Goal: Transaction & Acquisition: Purchase product/service

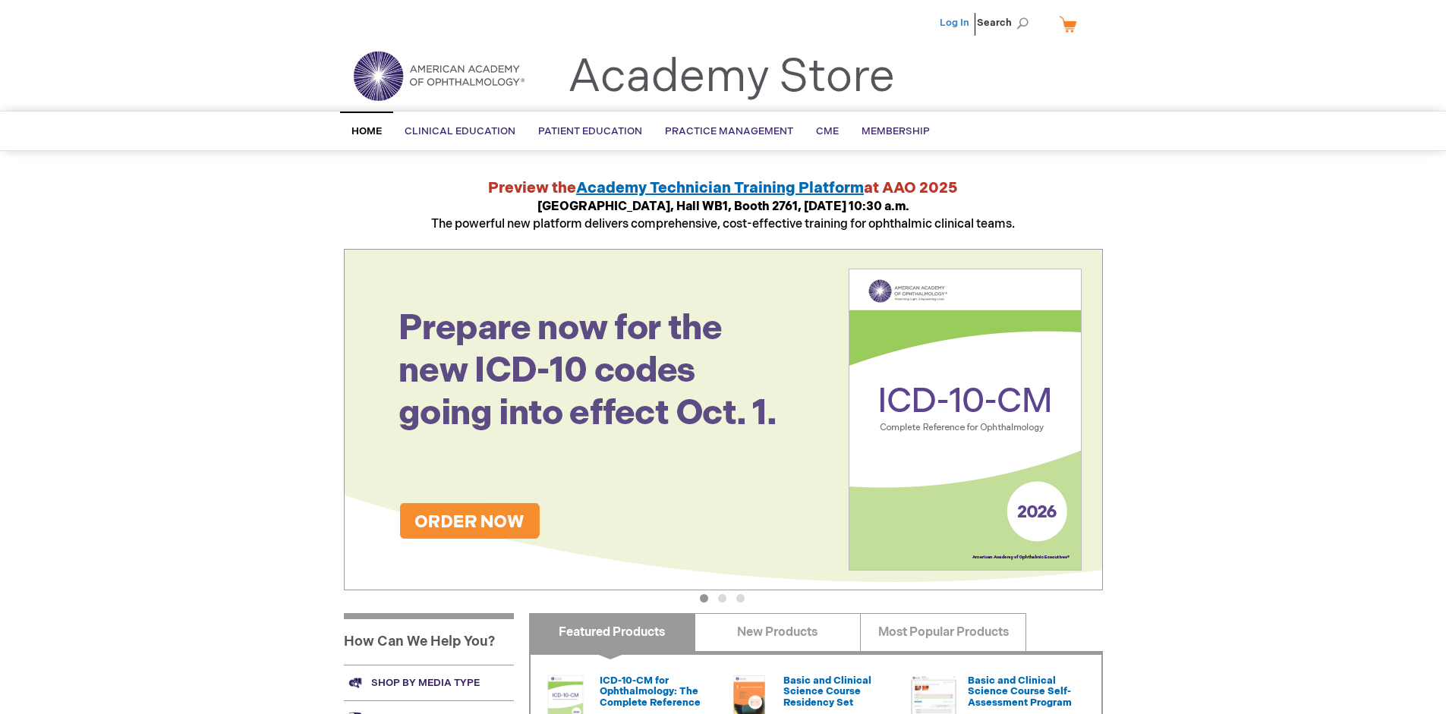
click at [956, 23] on link "Log In" at bounding box center [955, 23] width 30 height 12
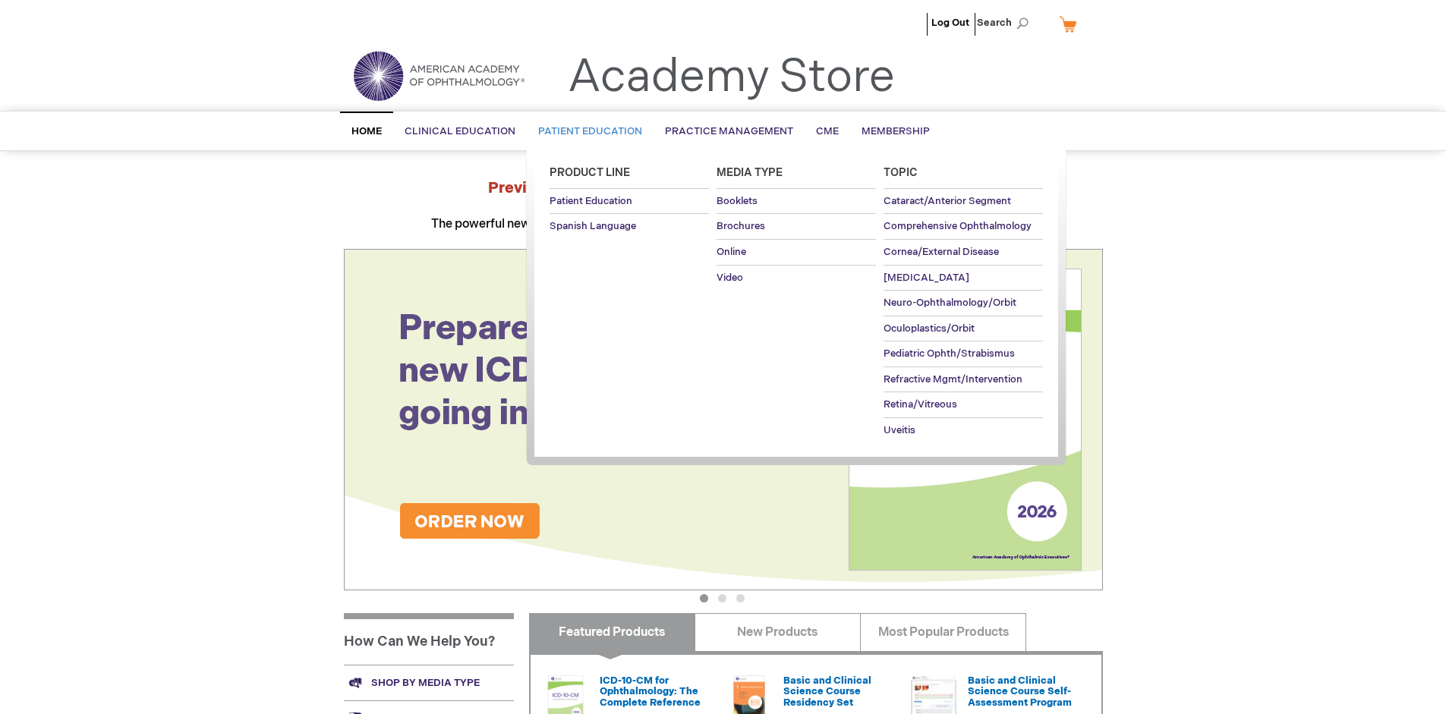
click at [586, 131] on span "Patient Education" at bounding box center [590, 131] width 104 height 12
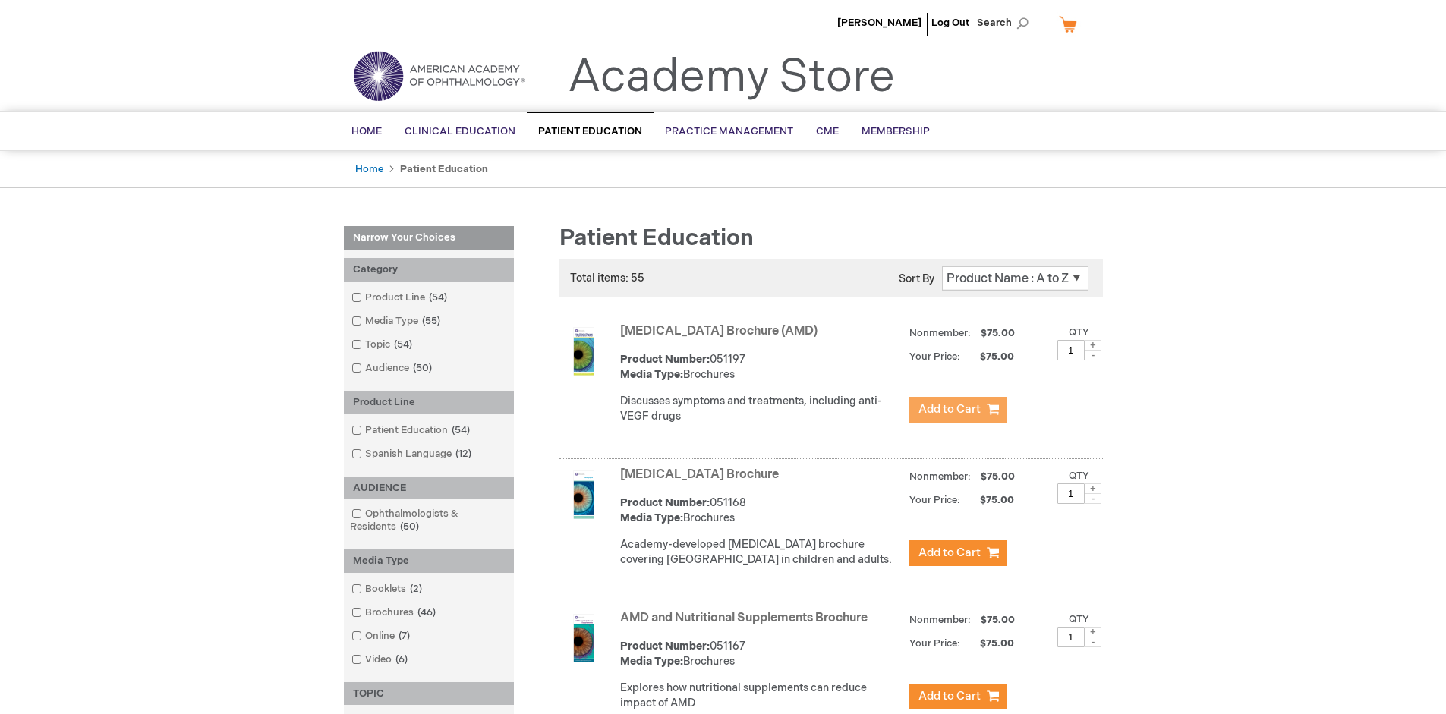
click at [957, 410] on span "Add to Cart" at bounding box center [950, 409] width 62 height 14
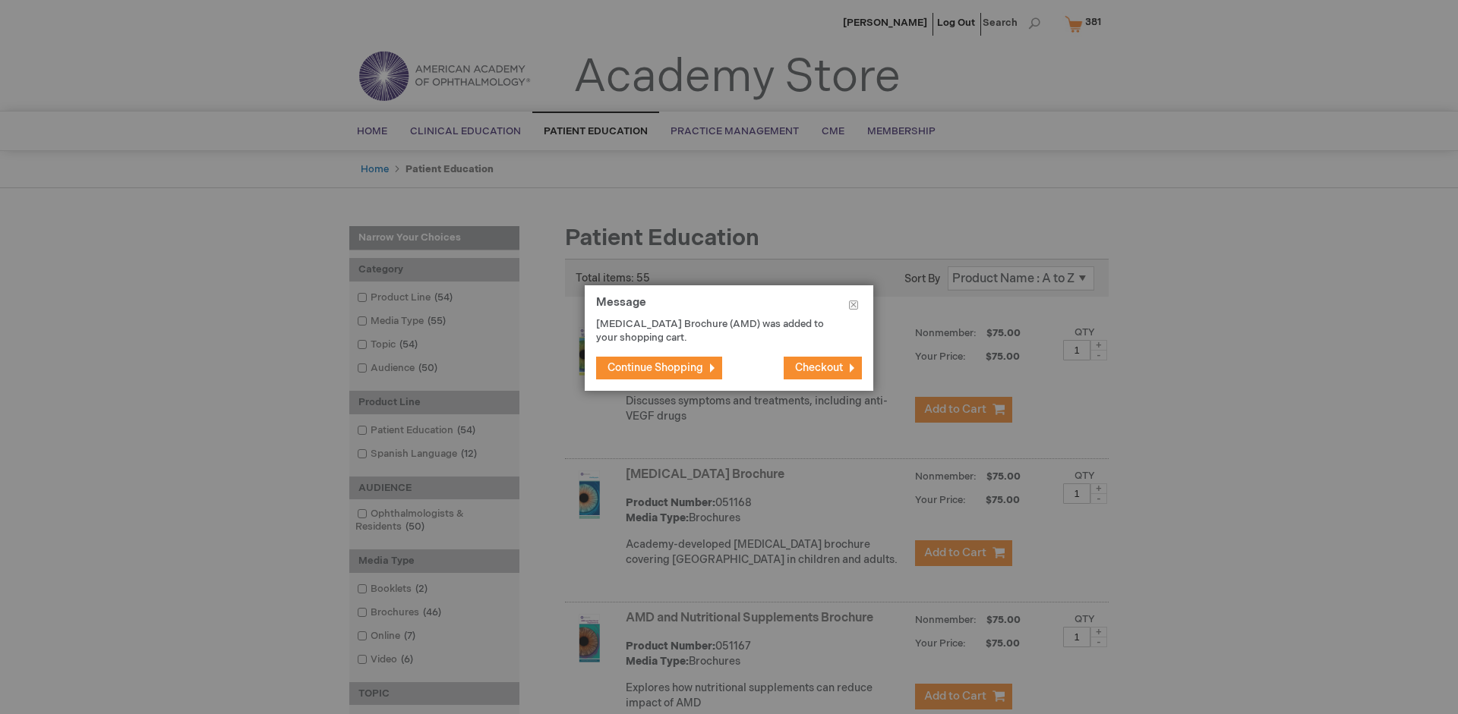
click at [655, 367] on span "Continue Shopping" at bounding box center [655, 367] width 96 height 13
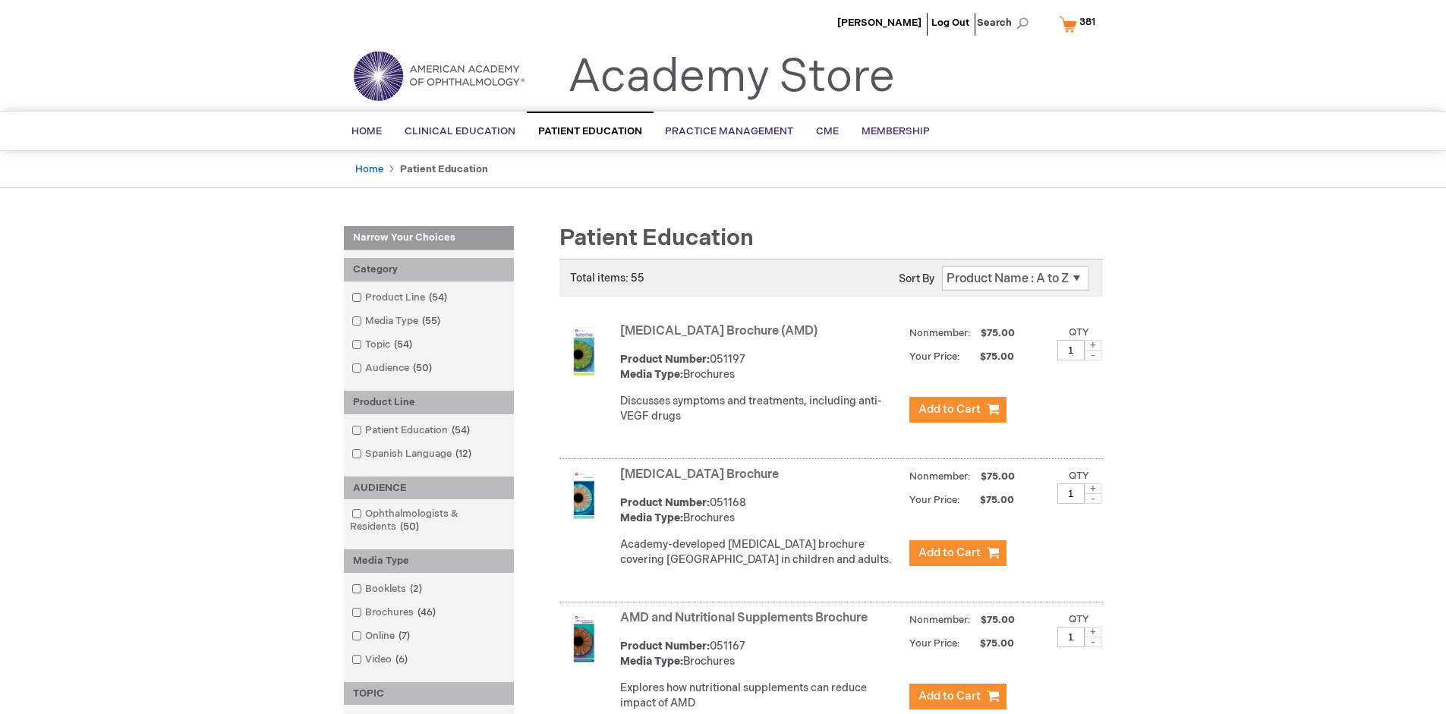
click at [747, 626] on link "AMD and Nutritional Supplements Brochure" at bounding box center [744, 618] width 248 height 14
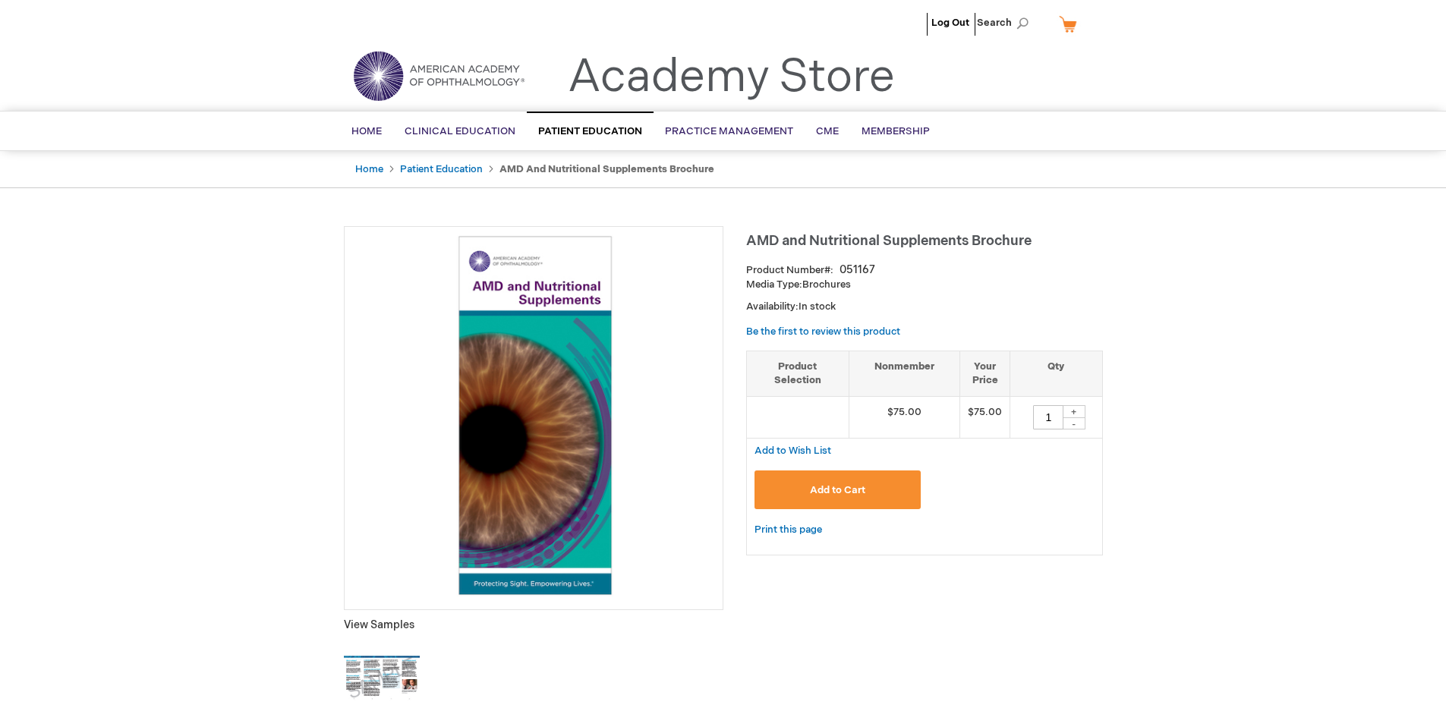
type input "1"
click at [837, 490] on span "Add to Cart" at bounding box center [837, 490] width 55 height 12
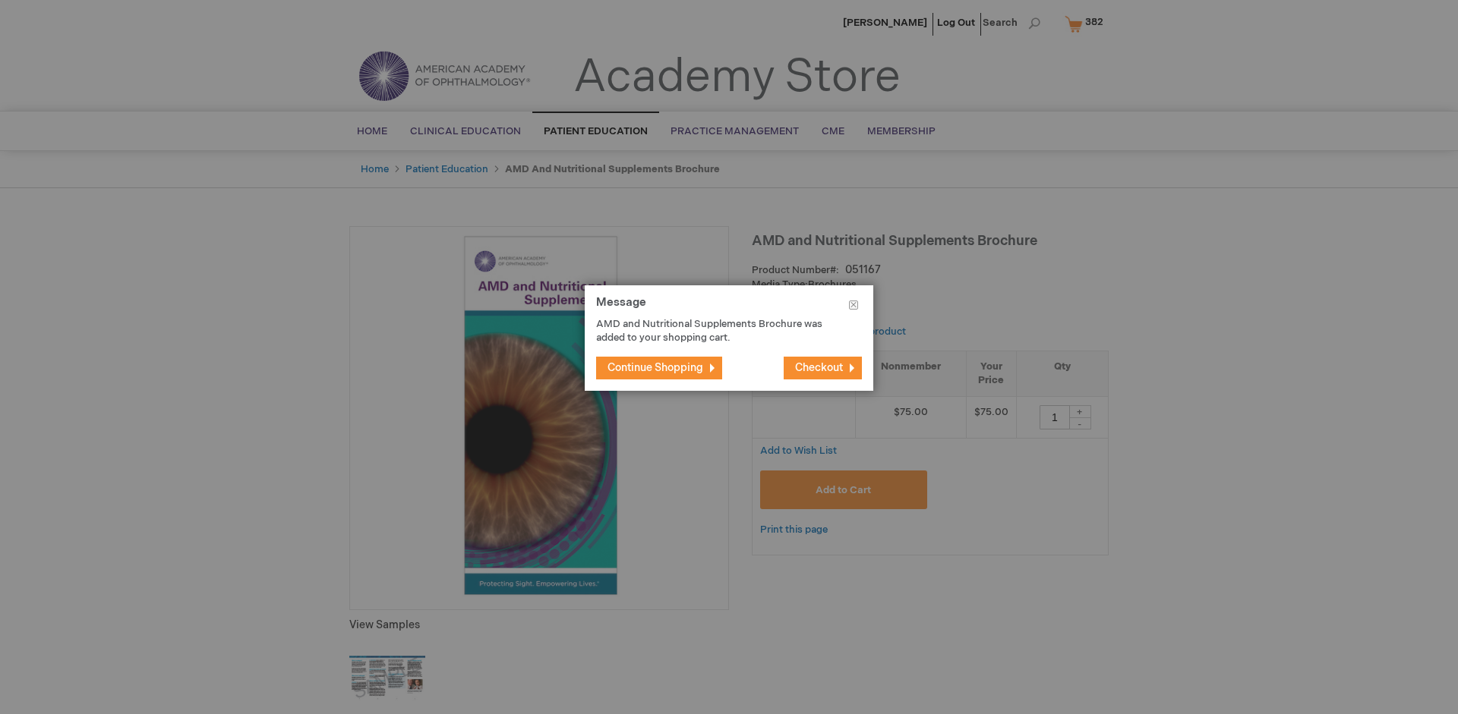
click at [655, 367] on span "Continue Shopping" at bounding box center [655, 367] width 96 height 13
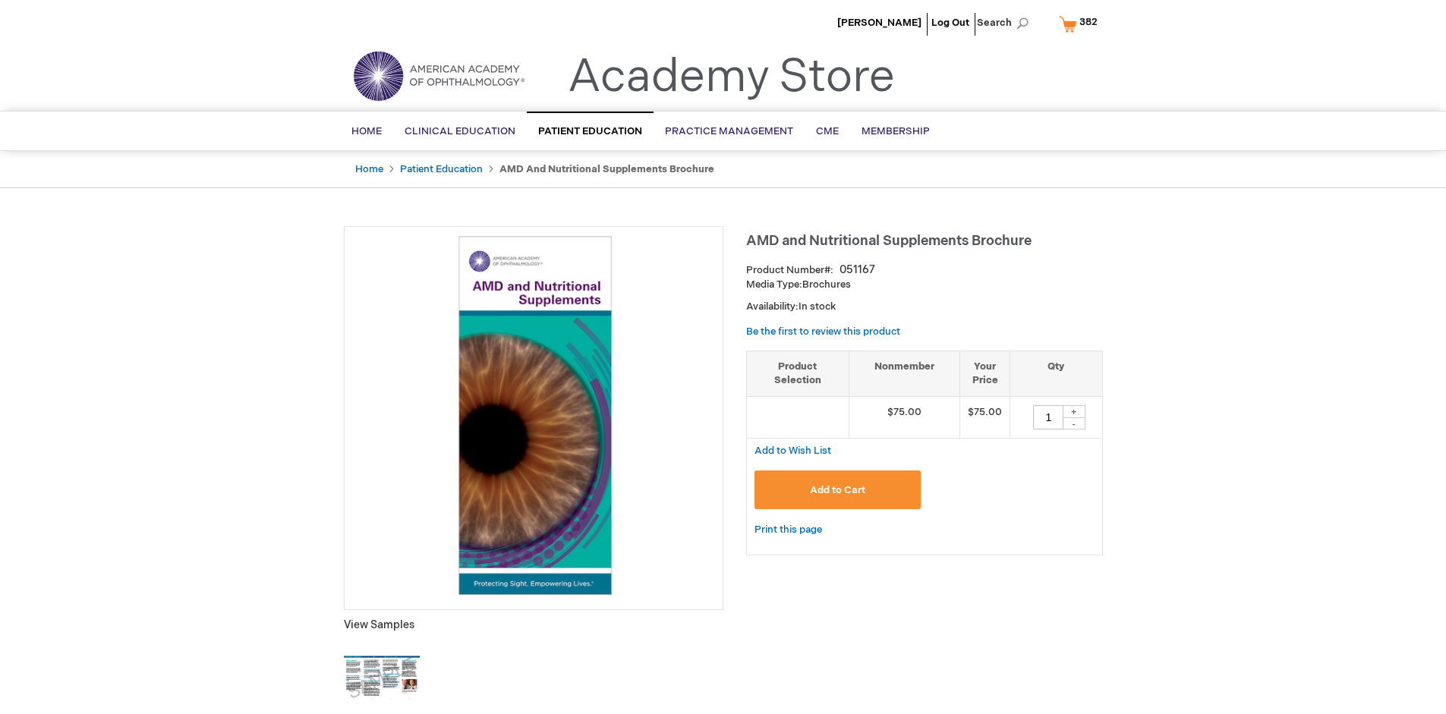
click at [1081, 24] on span "382" at bounding box center [1089, 22] width 18 height 12
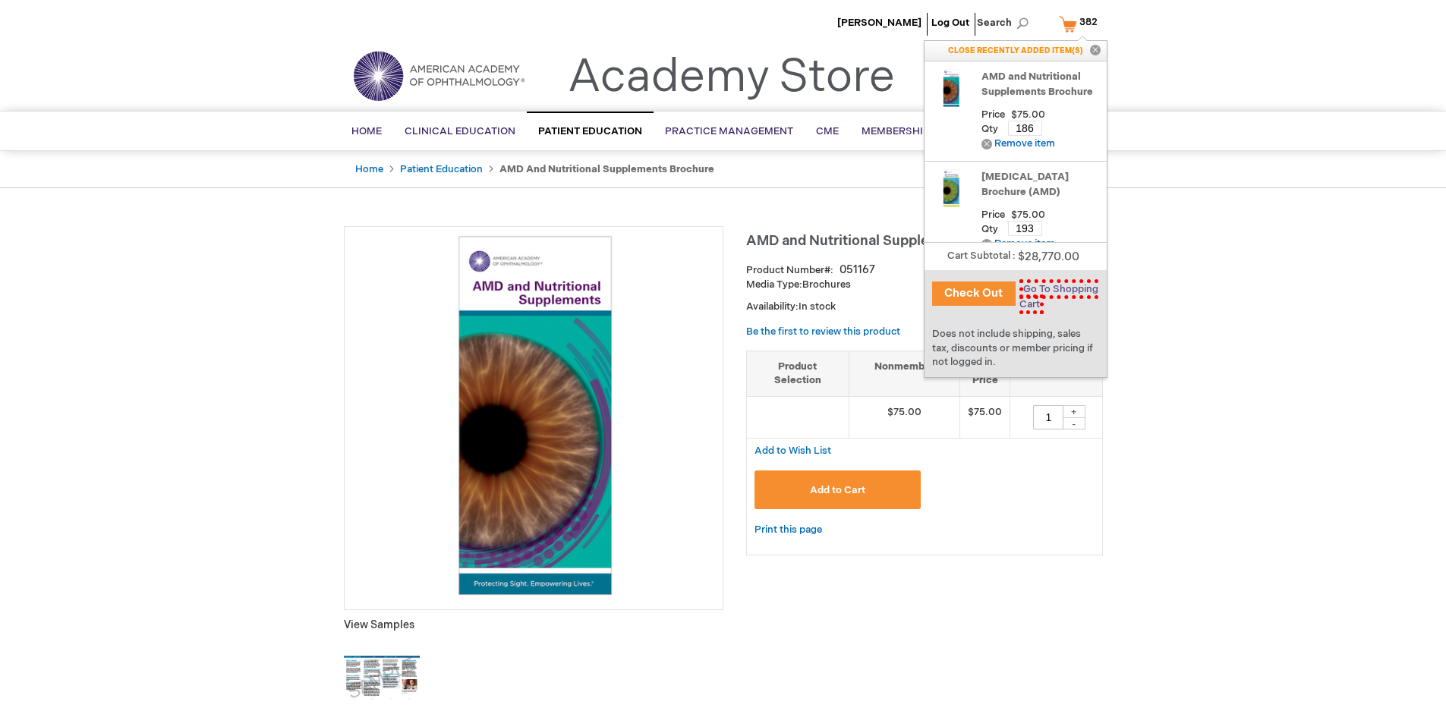
click at [1055, 289] on span "Go To Shopping Cart" at bounding box center [1059, 296] width 79 height 35
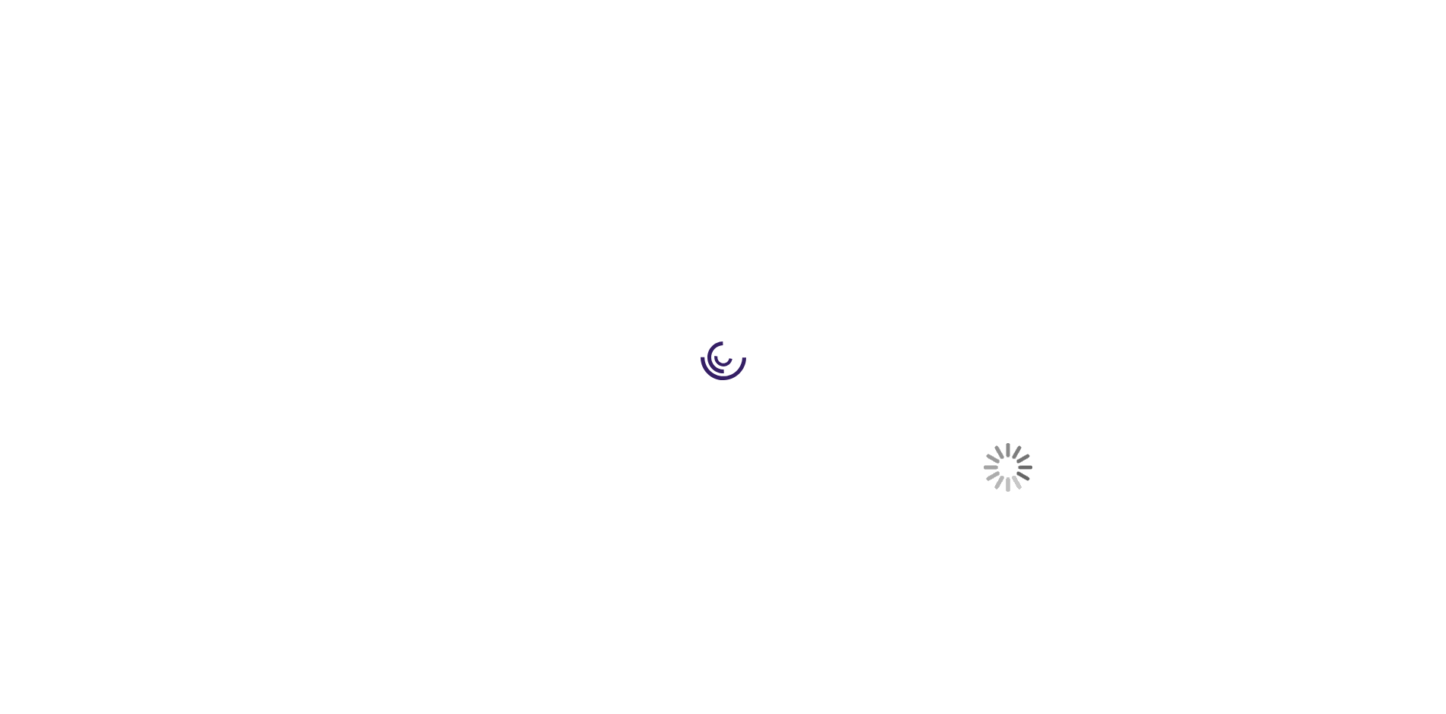
scroll to position [39, 0]
select select "US"
select select "41"
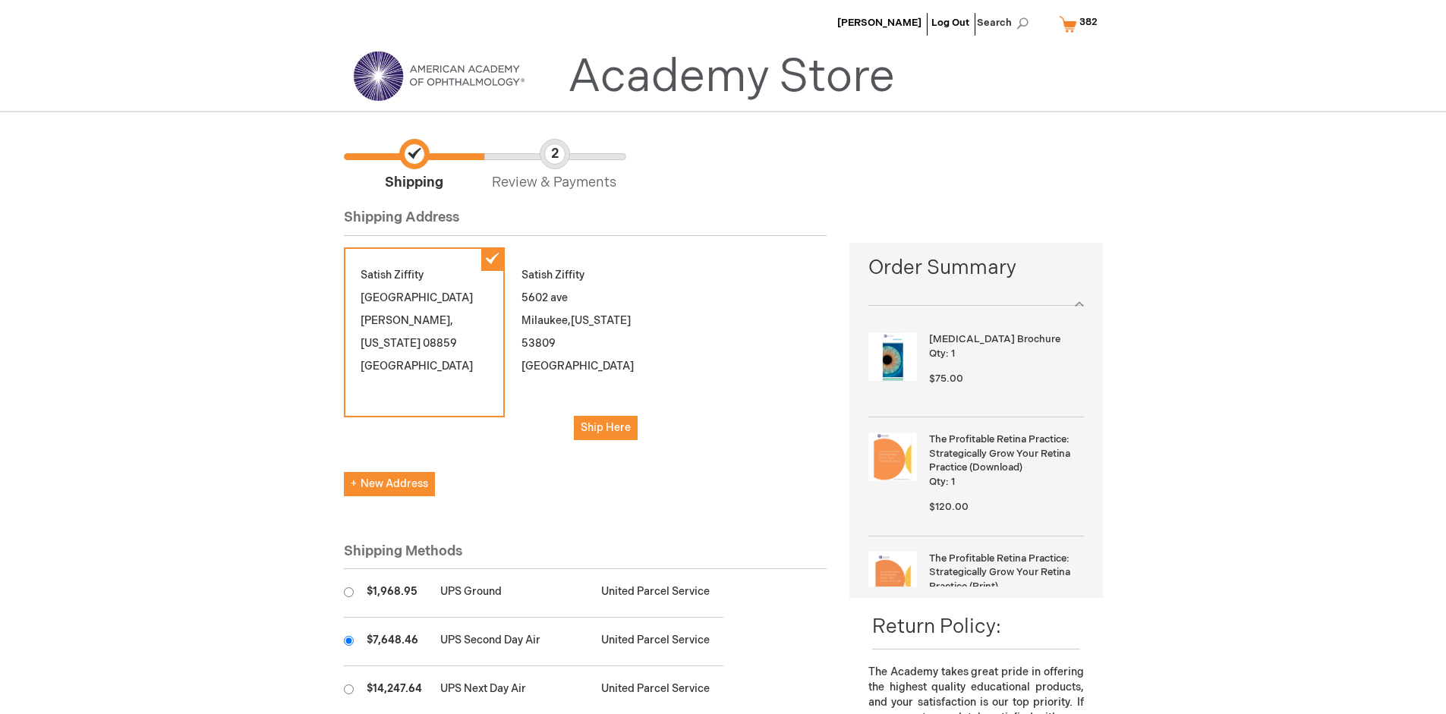
click at [348, 641] on input "radio" at bounding box center [349, 641] width 10 height 10
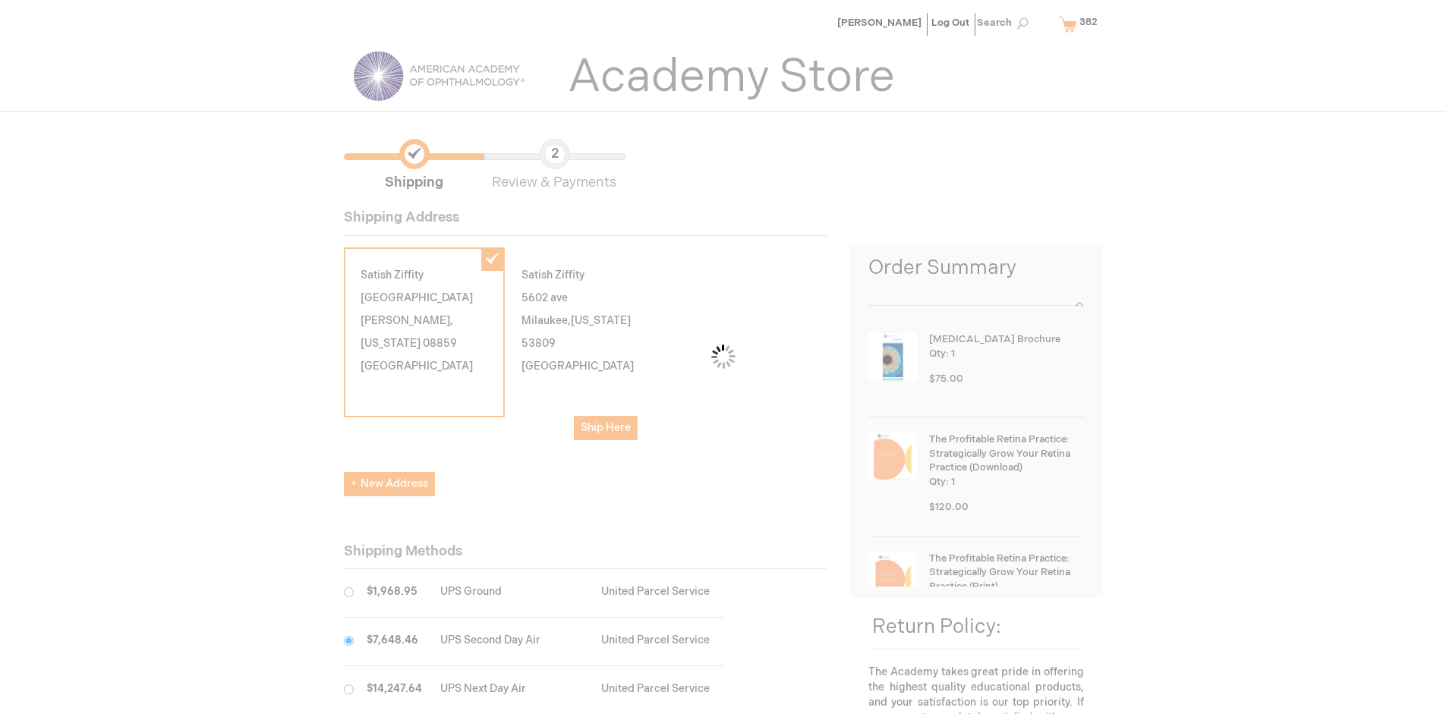
scroll to position [76, 0]
